Goal: Information Seeking & Learning: Learn about a topic

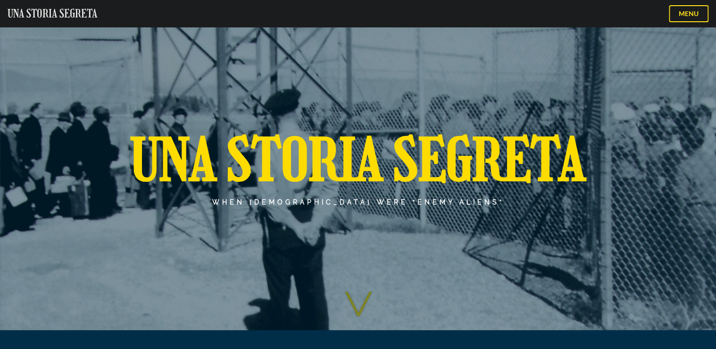
click at [366, 304] on section "Una Storia Segreta WHEN ITALIAN AMERICANS WERE “ENEMY ALIENS”" at bounding box center [358, 165] width 716 height 330
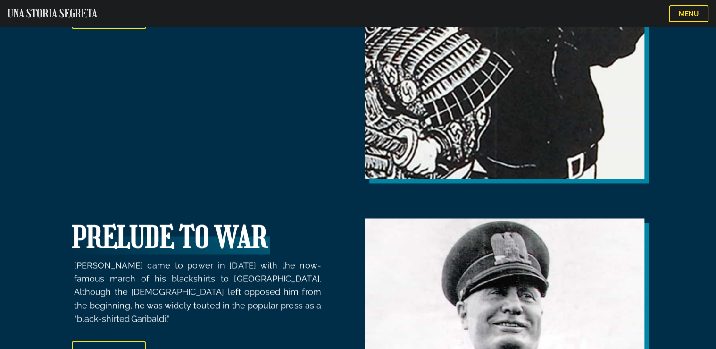
scroll to position [2939, 0]
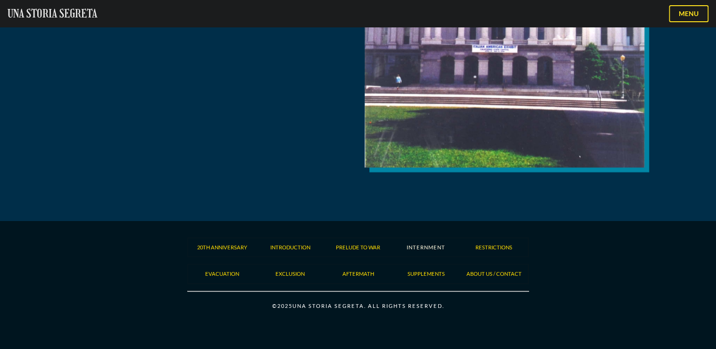
click at [426, 244] on link "Internment" at bounding box center [426, 247] width 39 height 7
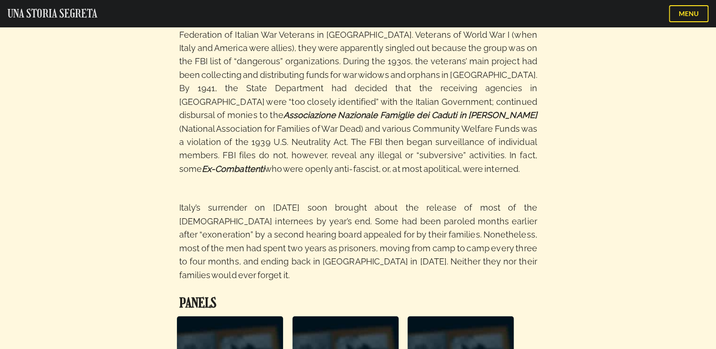
scroll to position [1145, 0]
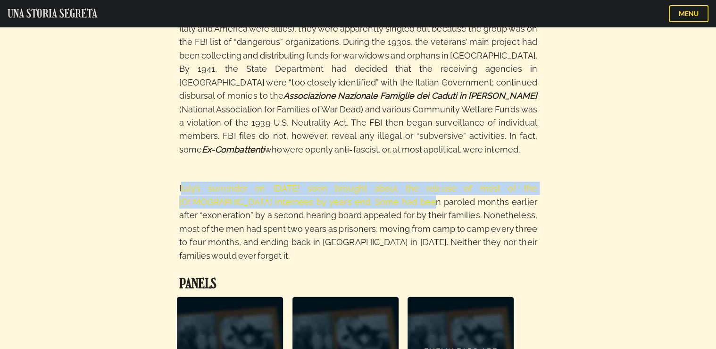
drag, startPoint x: 185, startPoint y: 125, endPoint x: 331, endPoint y: 140, distance: 146.5
click at [331, 169] on p "Italy’s surrender on [DATE] soon brought about the release of most of the [DEMO…" at bounding box center [358, 222] width 358 height 106
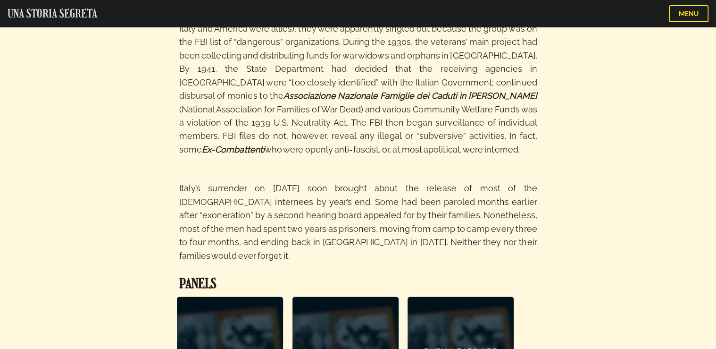
drag, startPoint x: 331, startPoint y: 140, endPoint x: 311, endPoint y: 149, distance: 21.7
click at [311, 169] on p "Italy’s surrender on [DATE] soon brought about the release of most of the [DEMO…" at bounding box center [358, 222] width 358 height 106
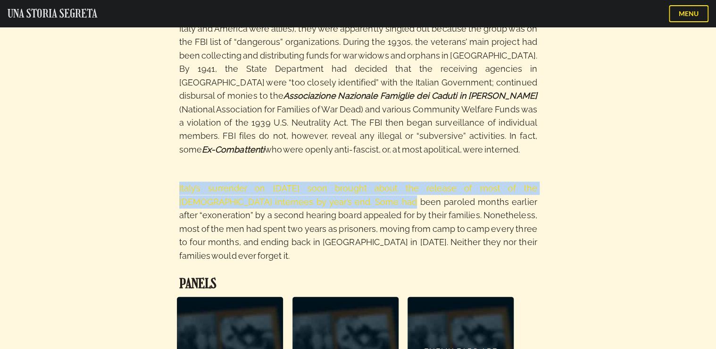
drag, startPoint x: 298, startPoint y: 138, endPoint x: 174, endPoint y: 123, distance: 125.0
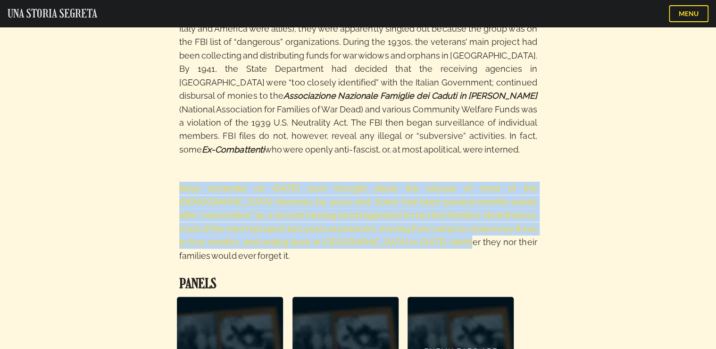
drag, startPoint x: 328, startPoint y: 181, endPoint x: 176, endPoint y: 129, distance: 160.2
copy p "Italy’s surrender on September 8, 1943 soon brought about the release of most o…"
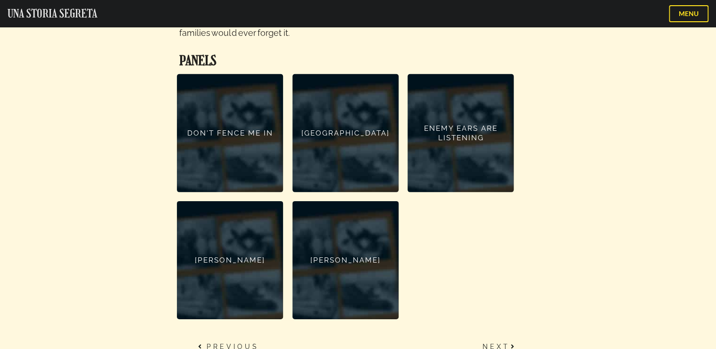
scroll to position [1372, 0]
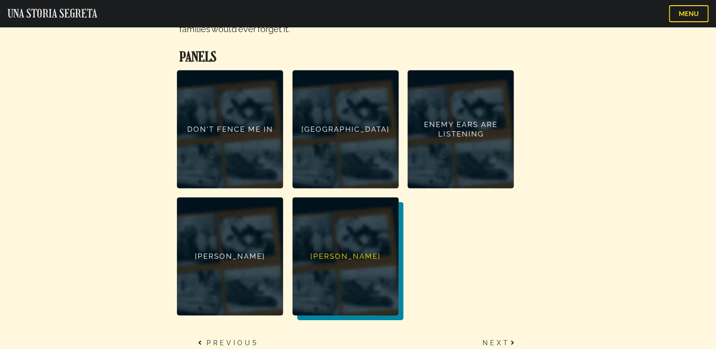
click at [341, 197] on link "[PERSON_NAME]" at bounding box center [345, 256] width 106 height 118
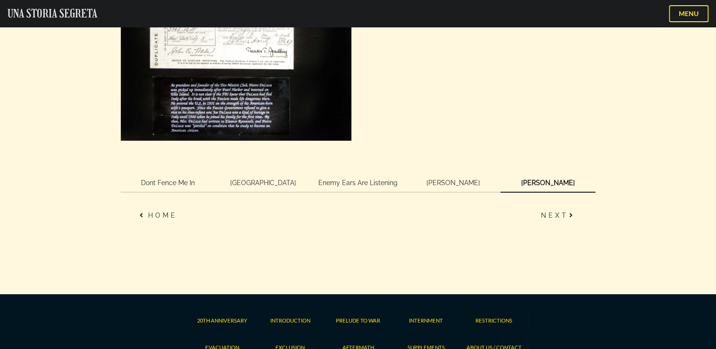
scroll to position [1612, 0]
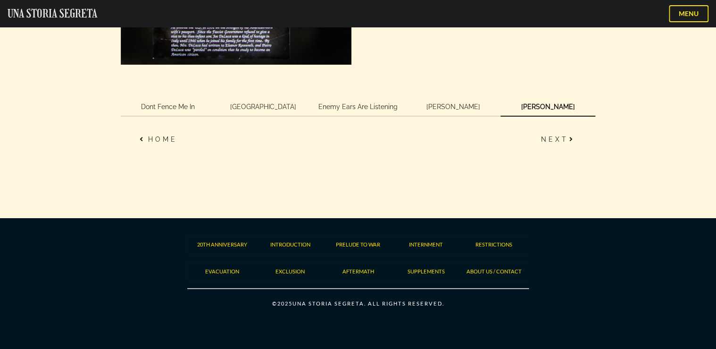
click at [262, 98] on link "[GEOGRAPHIC_DATA]" at bounding box center [263, 107] width 95 height 19
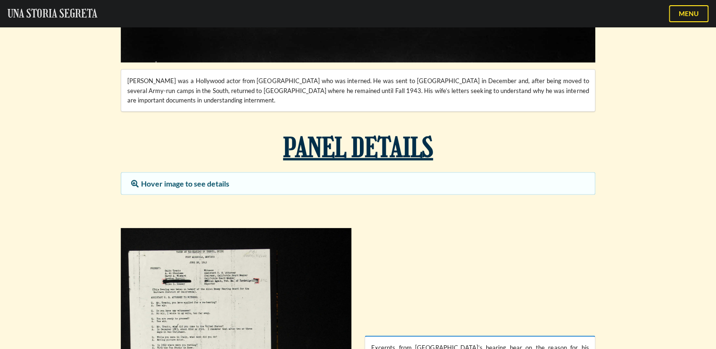
scroll to position [1030, 0]
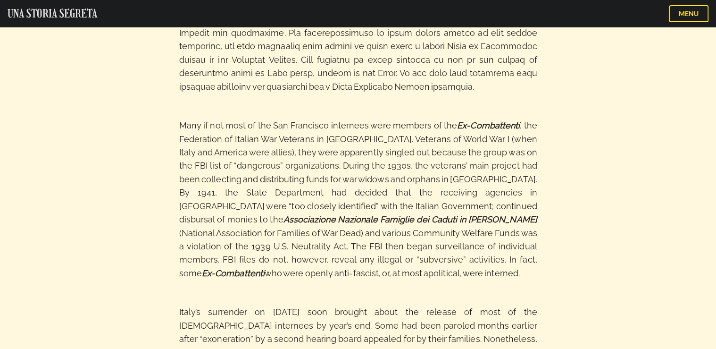
scroll to position [1003, 0]
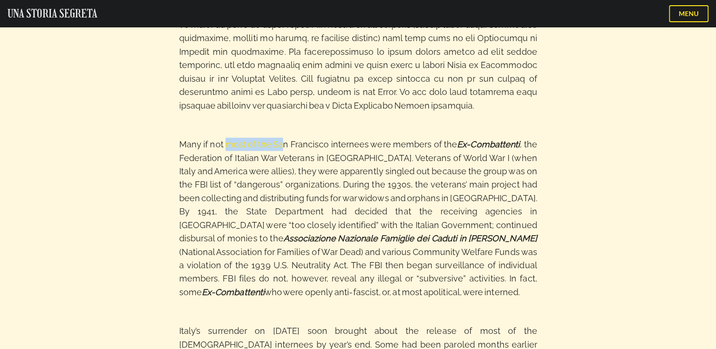
drag, startPoint x: 226, startPoint y: 95, endPoint x: 283, endPoint y: 100, distance: 57.8
click at [283, 125] on p "Many if not most of the San Francisco internees were members of the Ex-Combatte…" at bounding box center [358, 218] width 358 height 186
click at [238, 125] on p "Many if not most of the San Francisco internees were members of the Ex-Combatte…" at bounding box center [358, 218] width 358 height 186
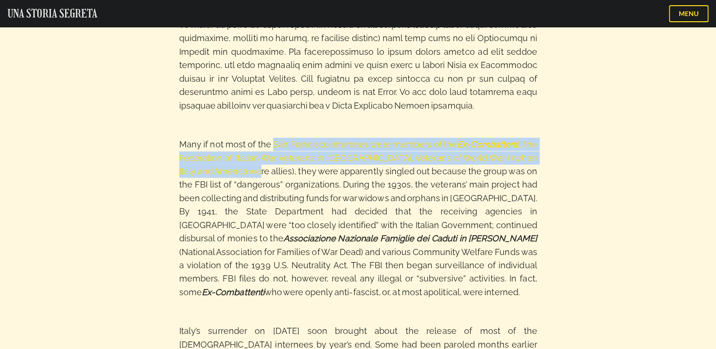
drag, startPoint x: 272, startPoint y: 96, endPoint x: 225, endPoint y: 119, distance: 52.3
click at [225, 125] on p "Many if not most of the San Francisco internees were members of the Ex-Combatte…" at bounding box center [358, 218] width 358 height 186
copy p "San Francisco internees were members of the Ex-Combattenti , the Federation of …"
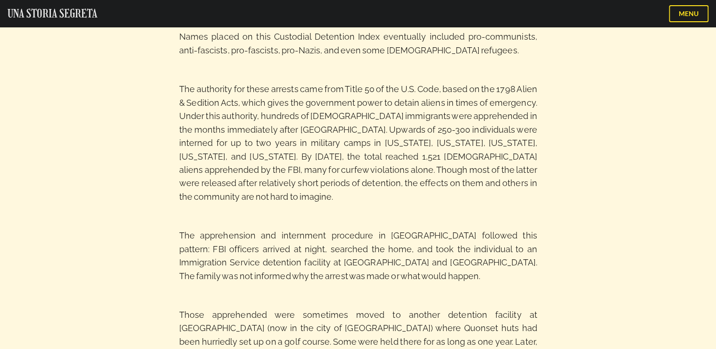
scroll to position [443, 0]
